Goal: Transaction & Acquisition: Purchase product/service

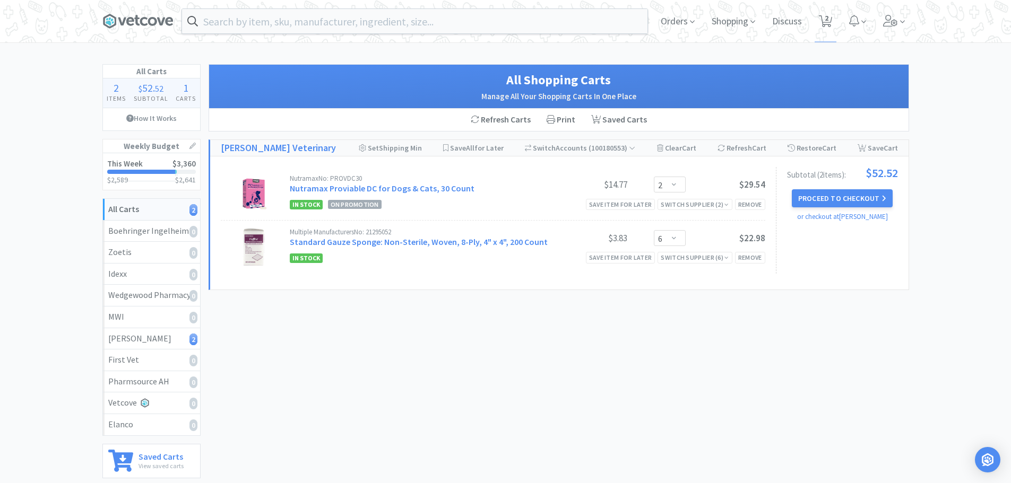
select select "2"
select select "6"
click at [234, 31] on input "text" at bounding box center [414, 21] width 465 height 24
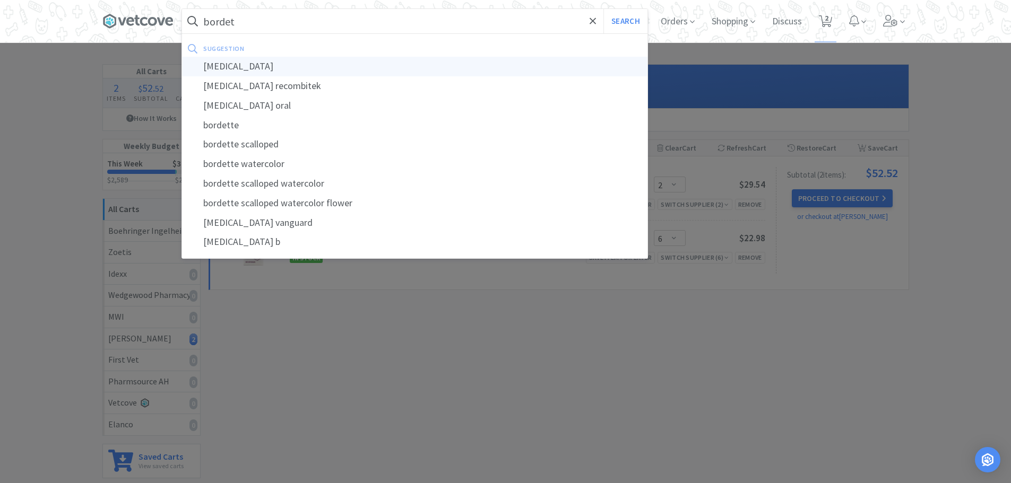
type input "bordet"
click at [237, 75] on div "[MEDICAL_DATA]" at bounding box center [414, 67] width 465 height 20
select select "2"
select select "6"
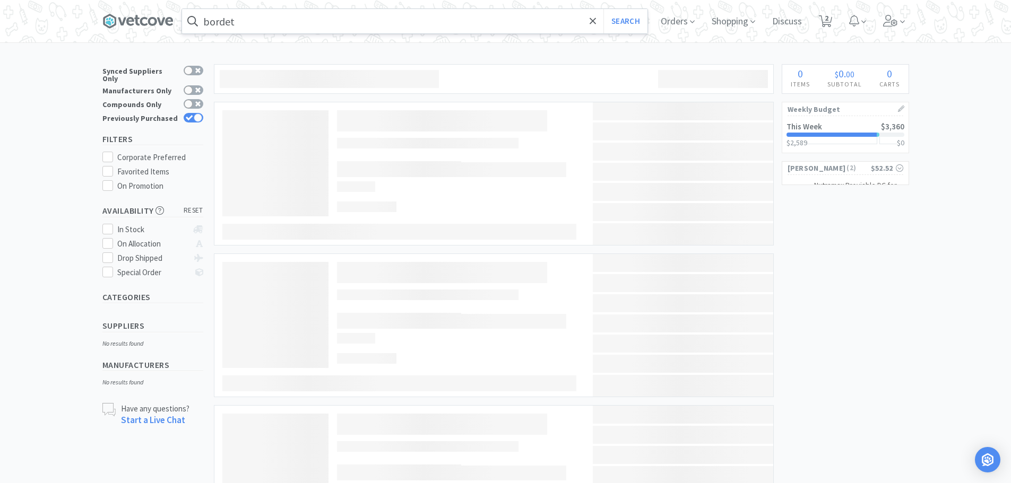
type input "[MEDICAL_DATA]"
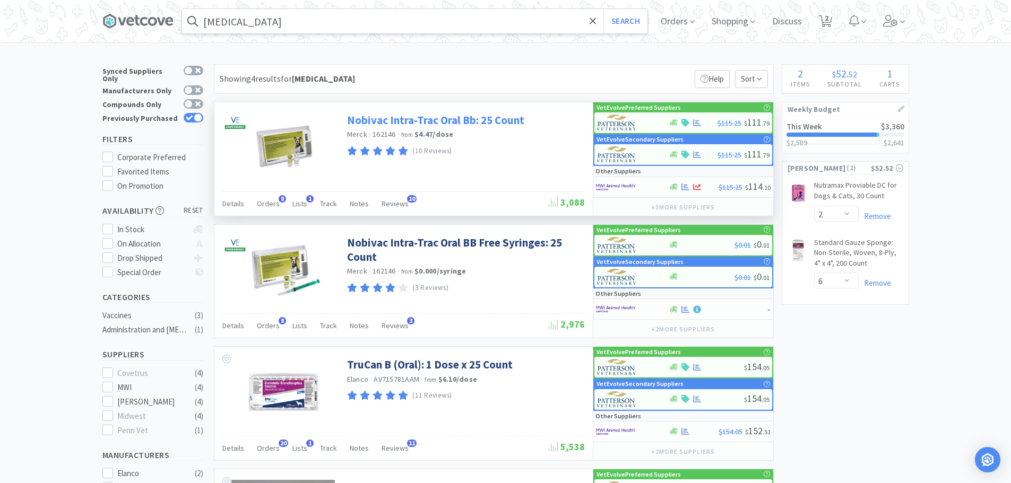
click at [485, 121] on link "Nobivac Intra-Trac Oral Bb: 25 Count" at bounding box center [435, 120] width 177 height 14
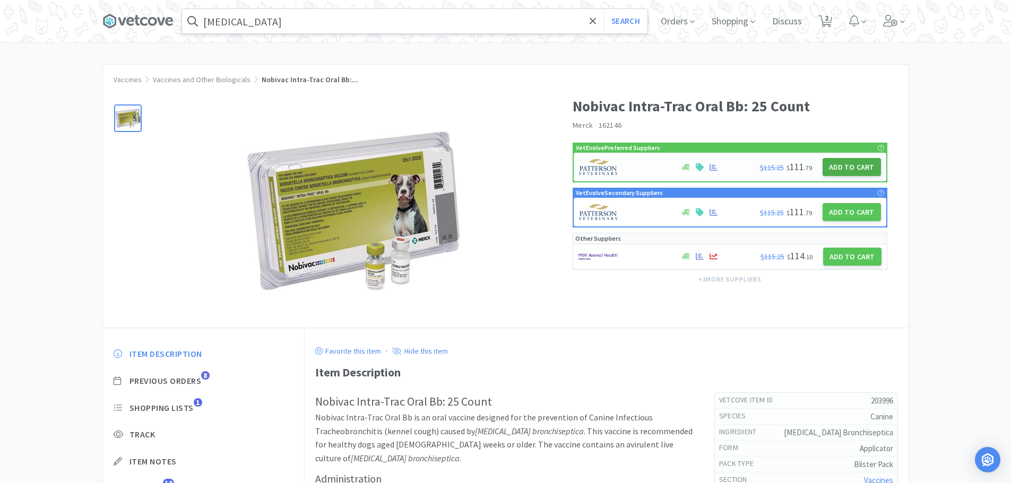
click at [848, 167] on button "Add to Cart" at bounding box center [851, 167] width 58 height 18
select select "1"
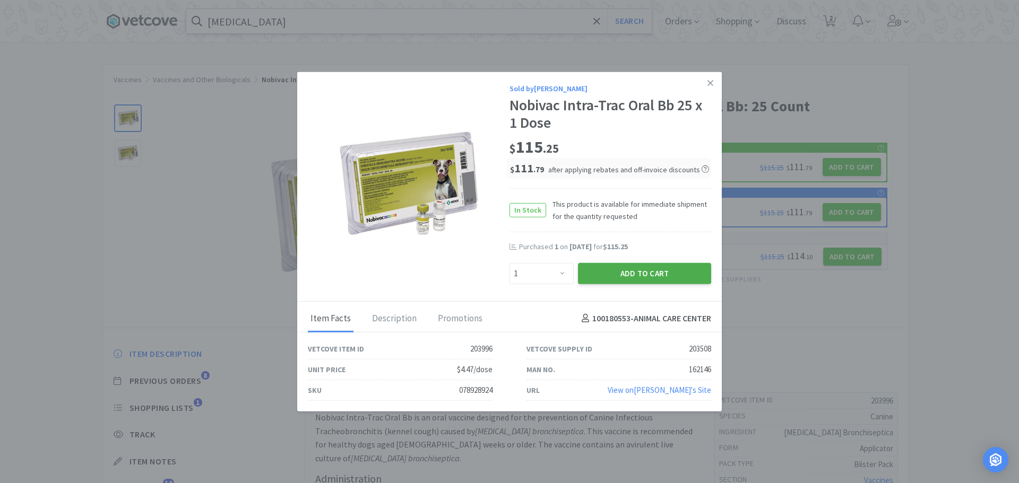
click at [657, 271] on button "Add to Cart" at bounding box center [644, 273] width 133 height 21
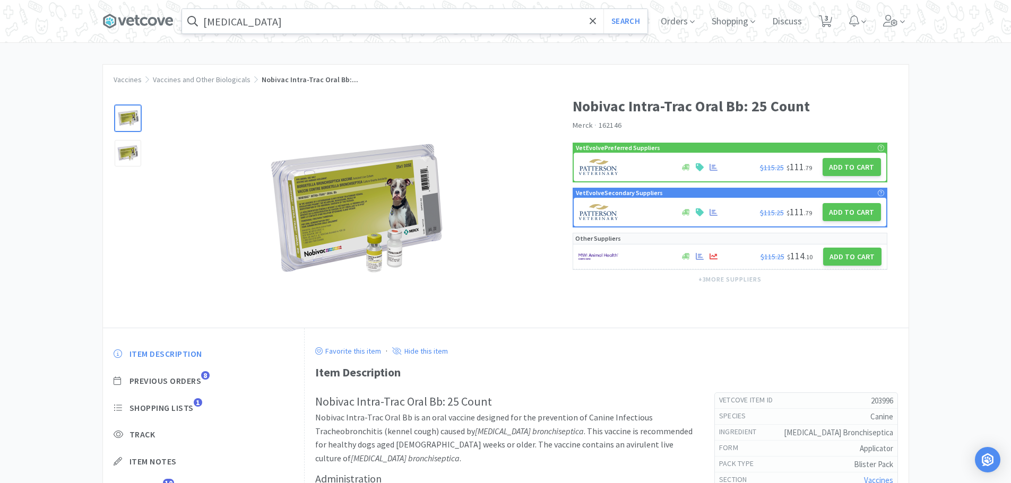
select select "1"
select select "2"
select select "6"
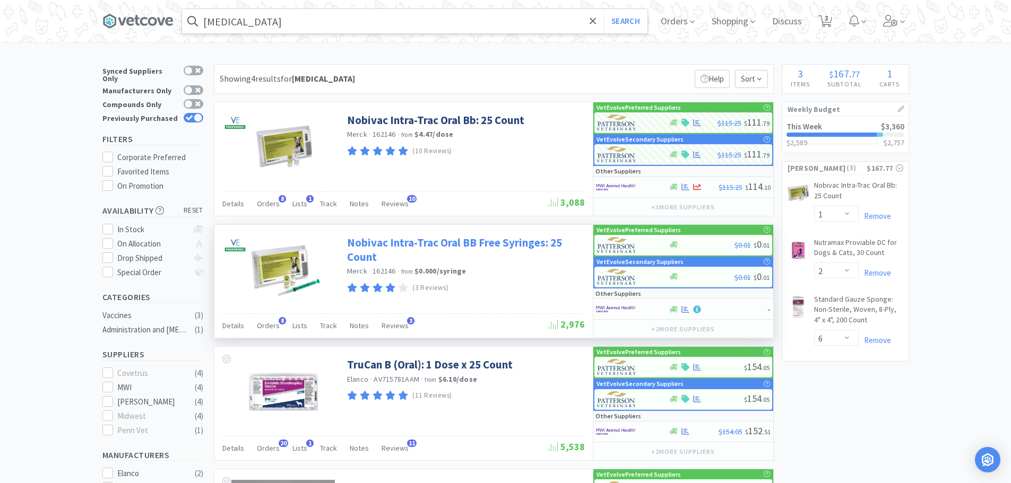
click at [373, 249] on link "Nobivac Intra-Trac Oral BB Free Syringes: 25 Count" at bounding box center [464, 250] width 235 height 29
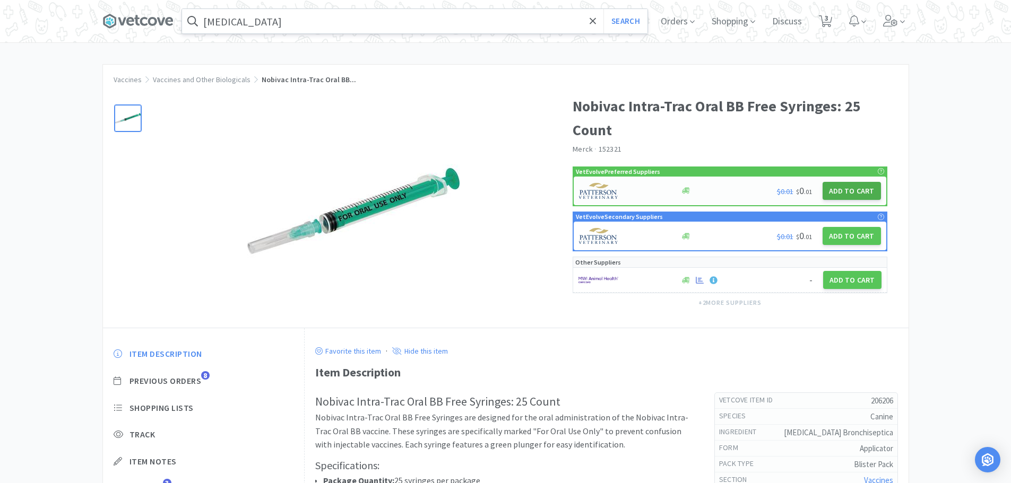
click at [851, 193] on button "Add to Cart" at bounding box center [851, 191] width 58 height 18
select select "1"
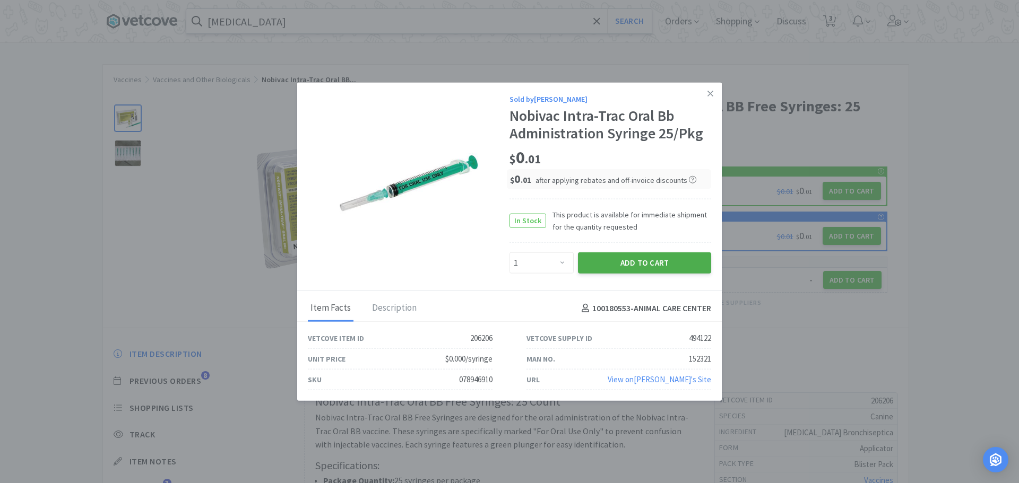
click at [664, 261] on button "Add to Cart" at bounding box center [644, 263] width 133 height 21
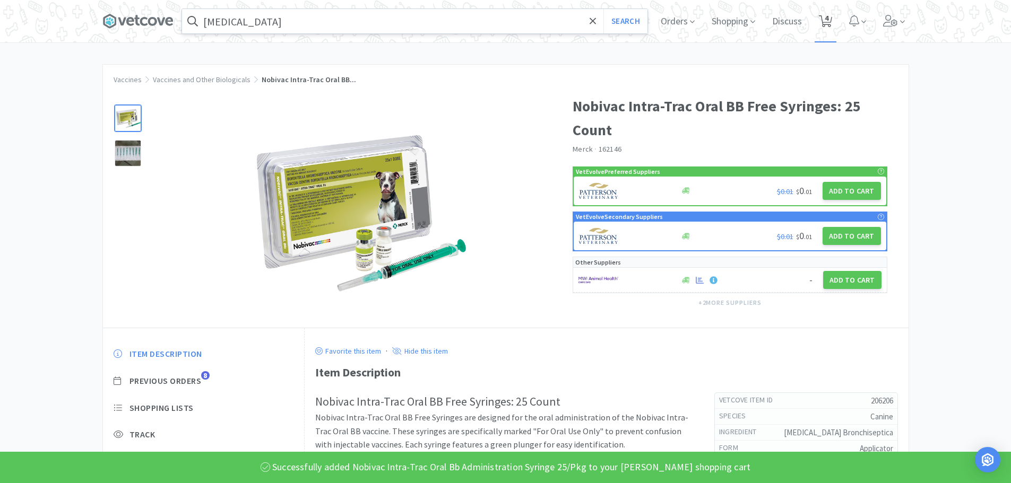
click at [828, 20] on icon at bounding box center [825, 21] width 13 height 12
select select "1"
select select "2"
select select "6"
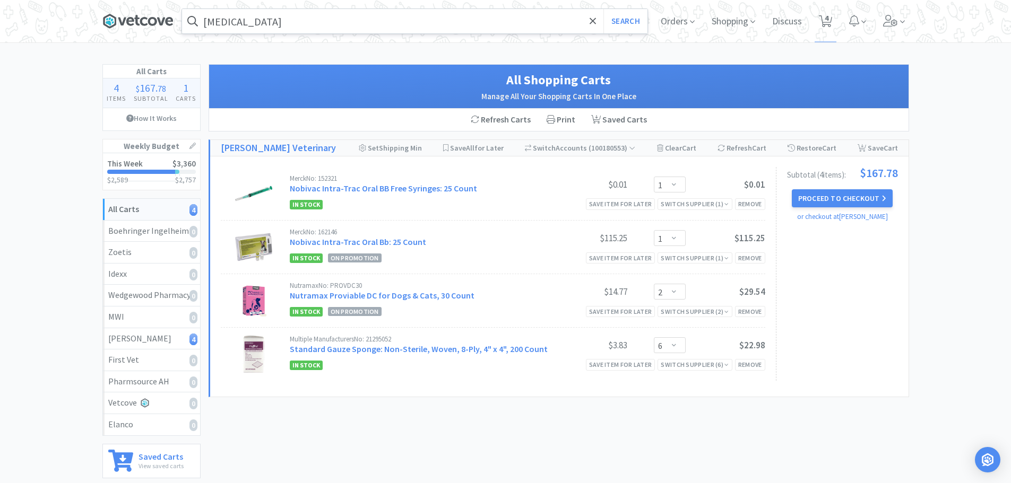
click at [144, 27] on icon at bounding box center [137, 21] width 71 height 16
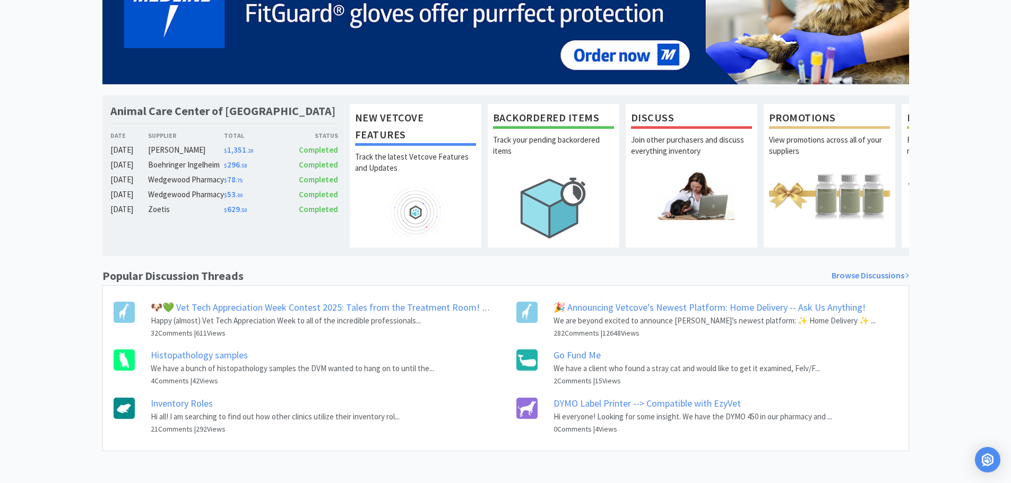
scroll to position [149, 0]
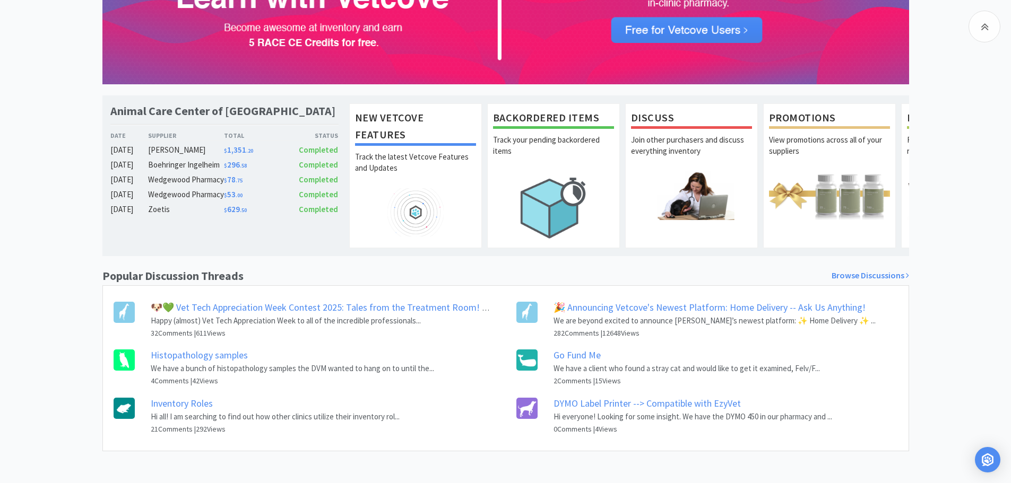
click at [573, 359] on link "Go Fund Me" at bounding box center [576, 355] width 47 height 12
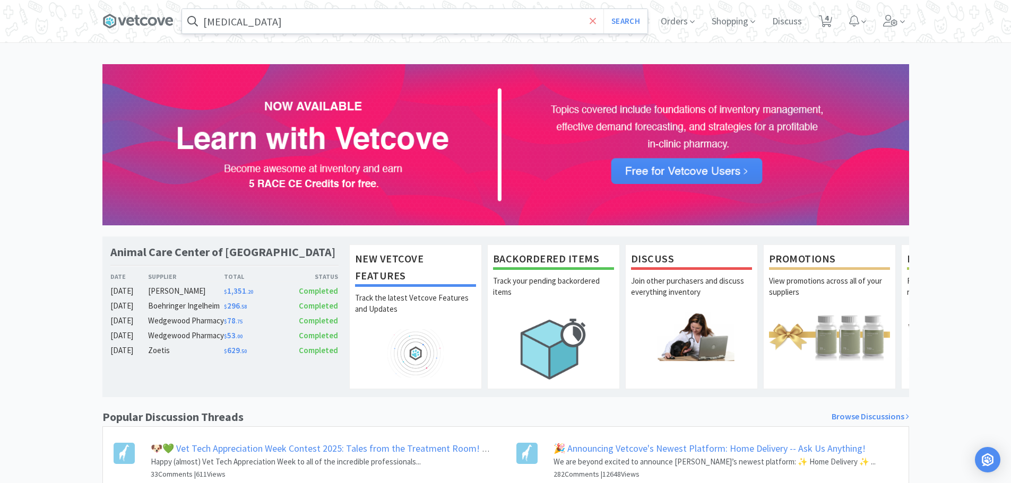
click at [591, 21] on icon at bounding box center [592, 21] width 6 height 6
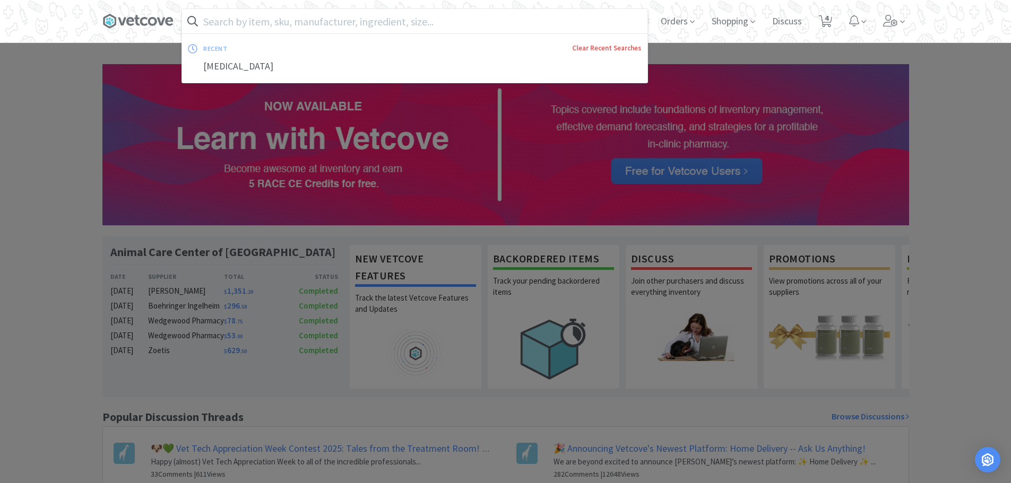
click at [596, 47] on link "Clear Recent Searches" at bounding box center [606, 47] width 69 height 9
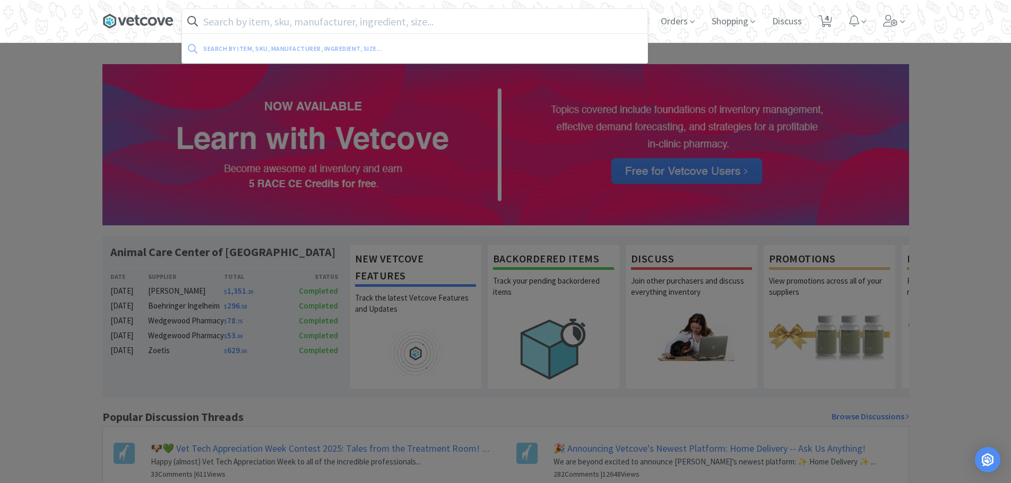
click at [127, 21] on icon at bounding box center [130, 21] width 8 height 8
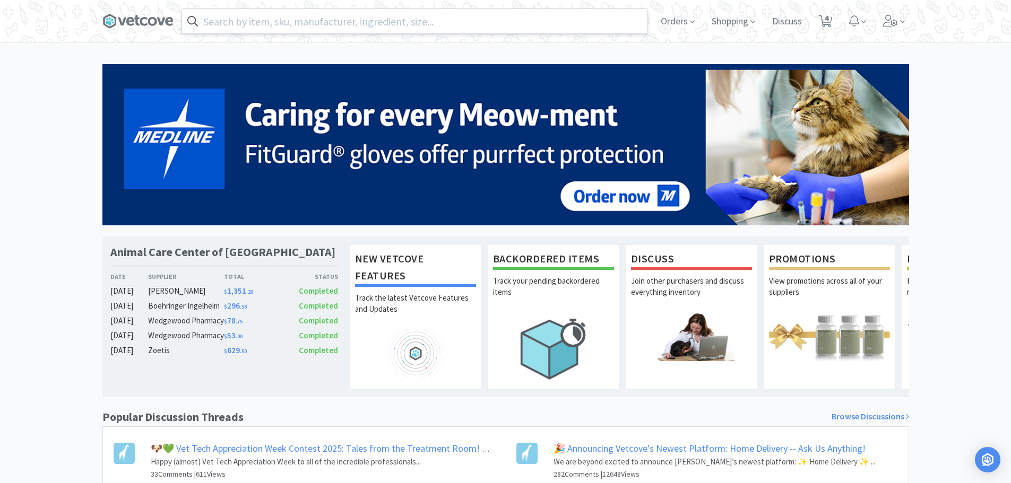
click at [51, 55] on div "Orders Shopping Discuss Discuss 4 4 Animal Care Center of [GEOGRAPHIC_DATA] Dat…" at bounding box center [505, 296] width 1011 height 593
